Goal: Task Accomplishment & Management: Complete application form

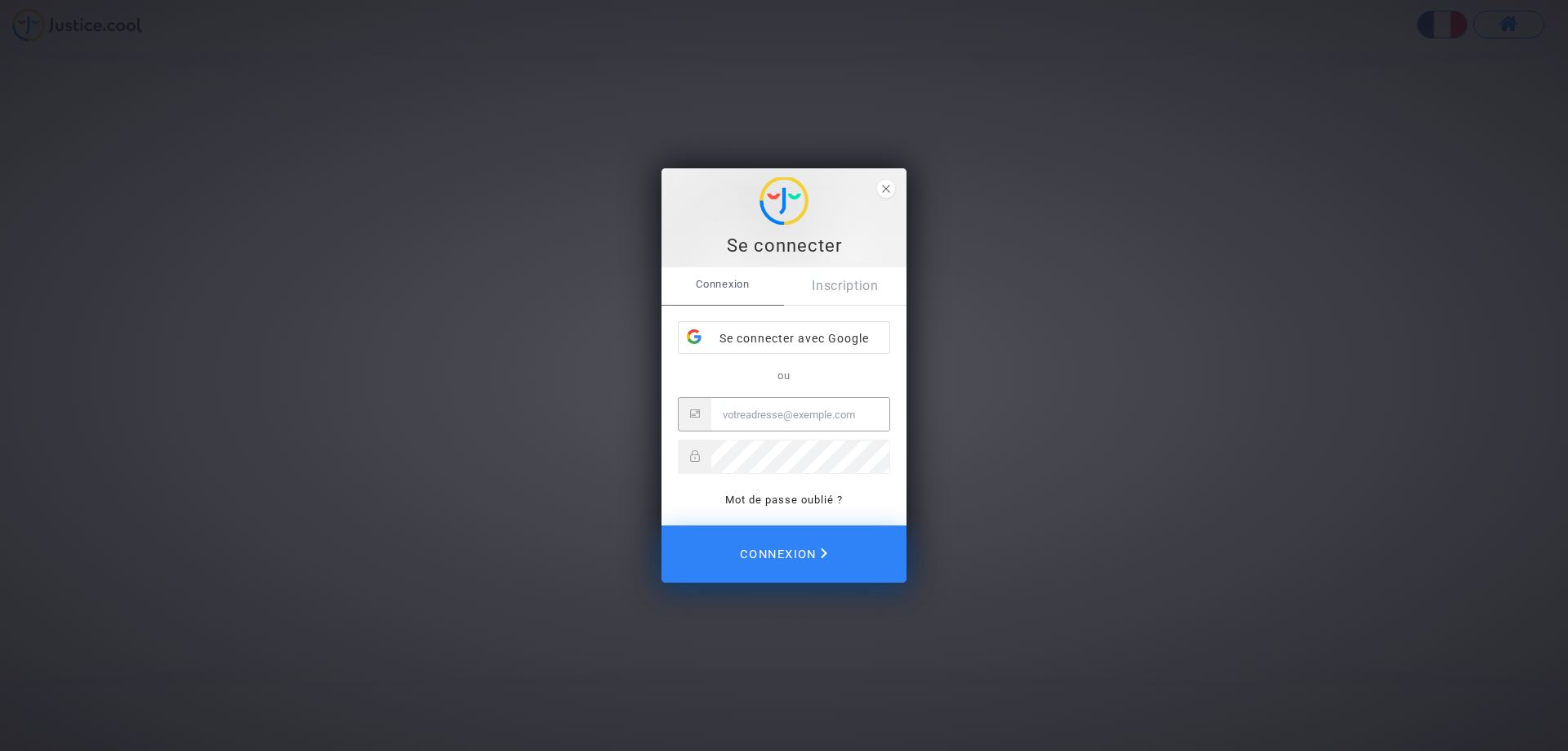
type input "Contact@onrbat.fr"
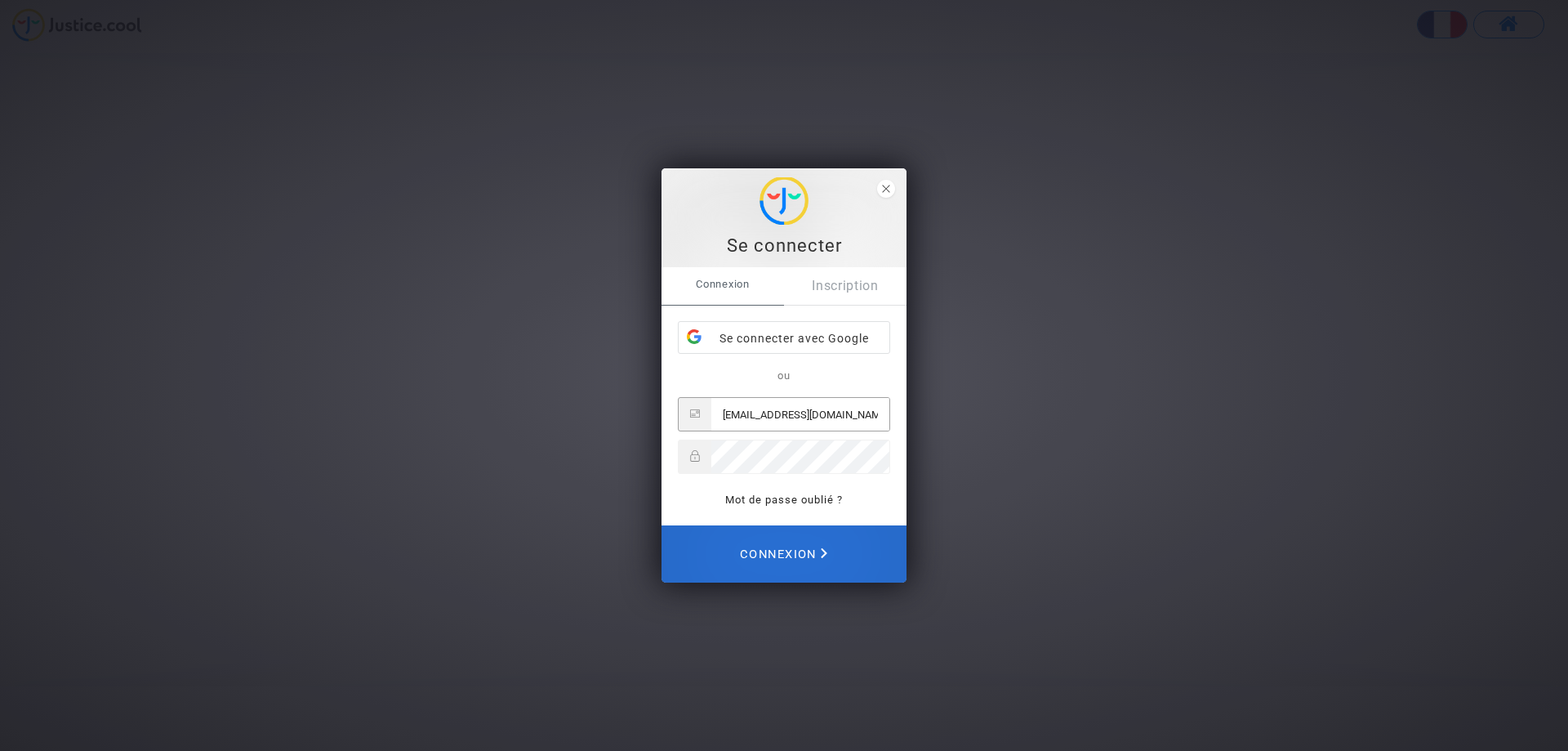
click at [776, 557] on span "Connexion" at bounding box center [784, 554] width 87 height 36
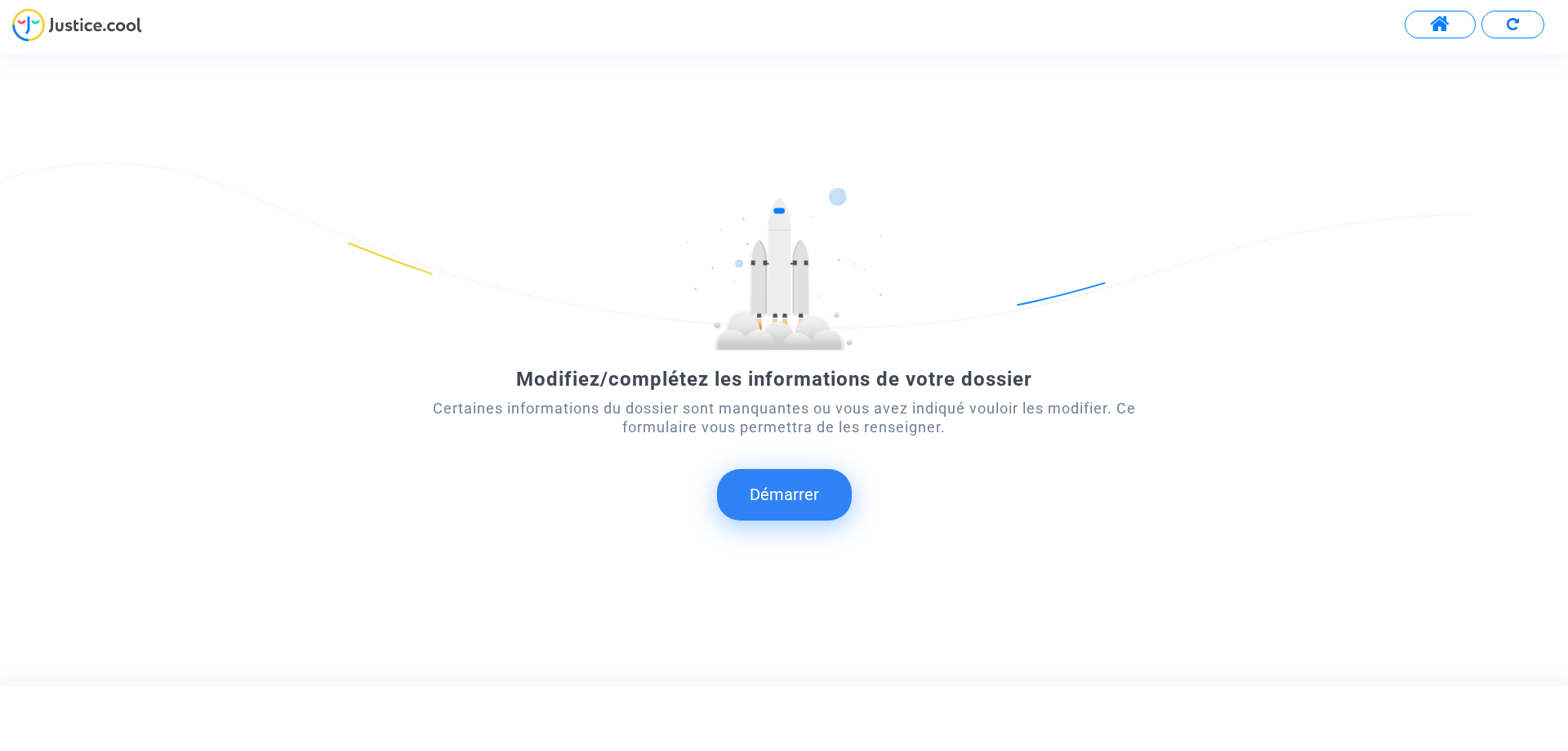
click at [803, 511] on button "Démarrer" at bounding box center [784, 494] width 135 height 51
